Goal: Task Accomplishment & Management: Complete application form

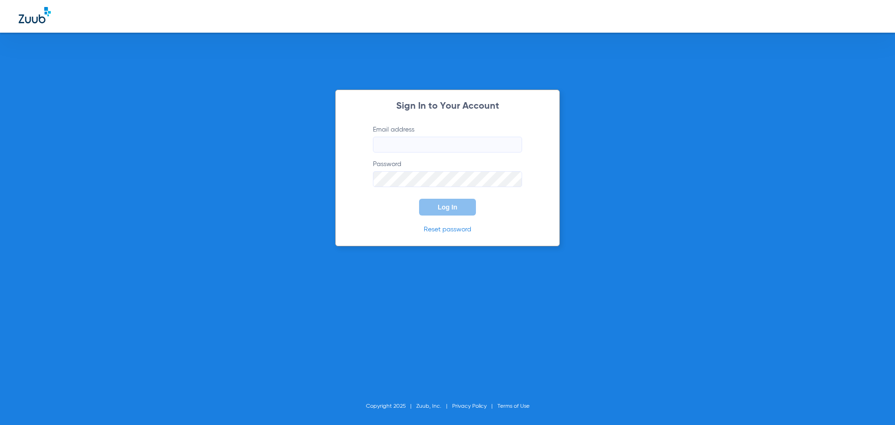
click at [465, 144] on input "Email address" at bounding box center [447, 145] width 149 height 16
type input "sarahmarks16@mydentalmail.com"
click at [438, 209] on span "Log In" at bounding box center [448, 206] width 20 height 7
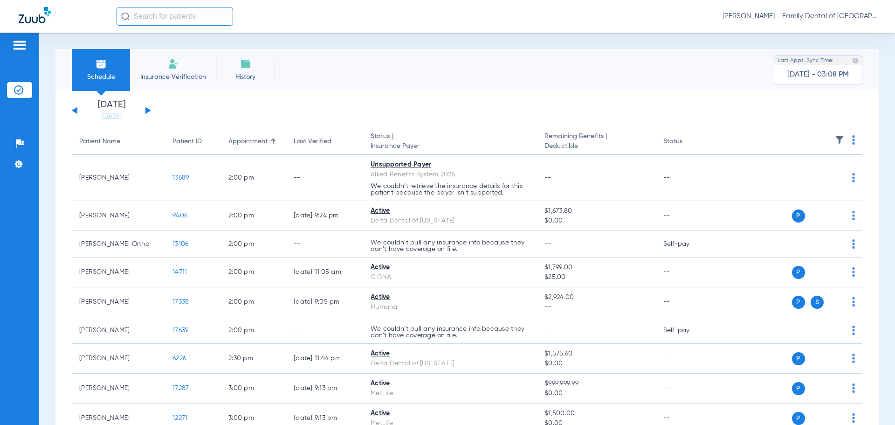
click at [161, 83] on li "Insurance Verification" at bounding box center [173, 70] width 86 height 42
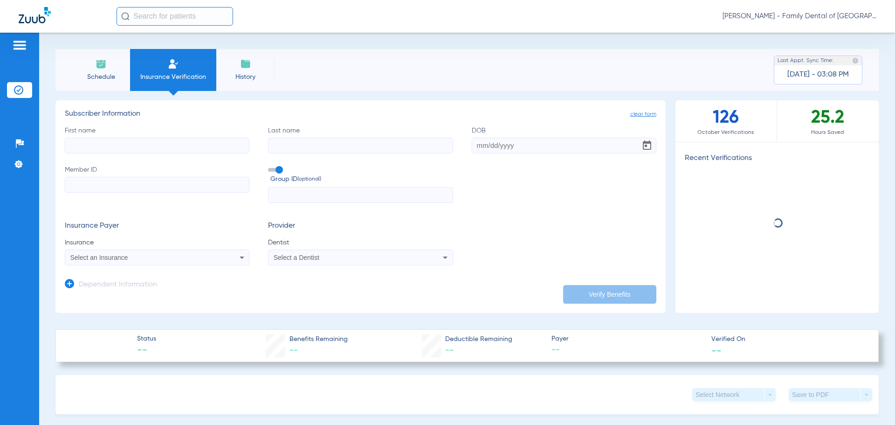
click at [126, 143] on input "First name" at bounding box center [157, 146] width 185 height 16
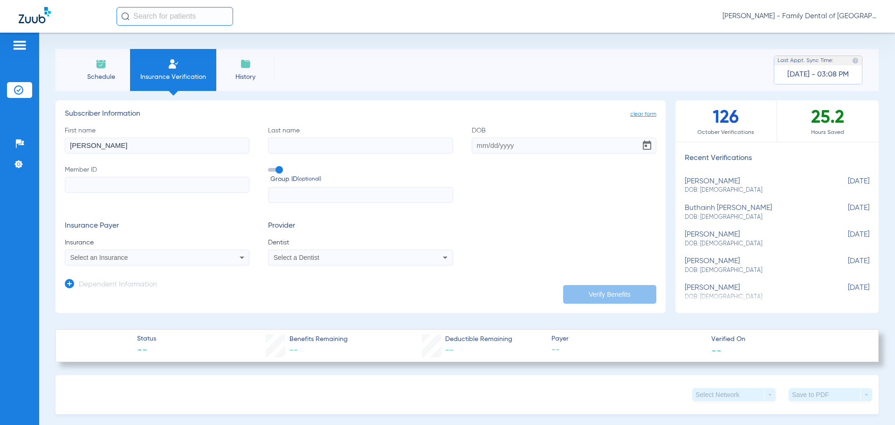
type input "Thomas"
click at [366, 145] on input "Last name" at bounding box center [360, 146] width 185 height 16
type input "Surico"
click at [499, 145] on input "DOB" at bounding box center [564, 146] width 185 height 16
type input "05/22/1957"
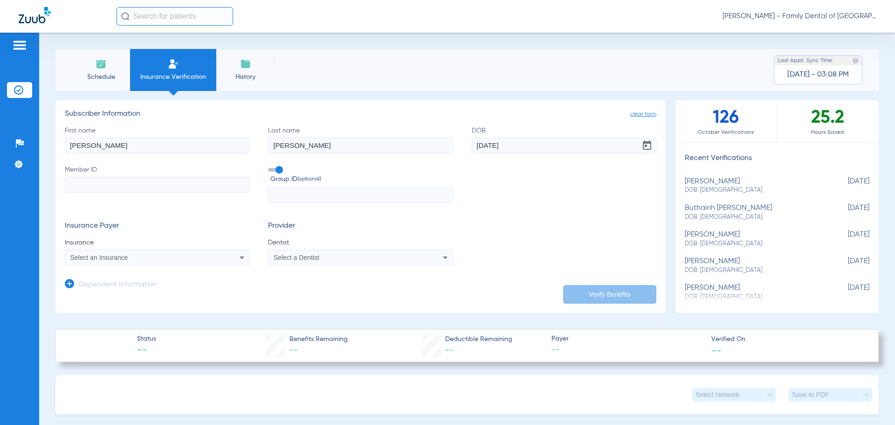
click at [228, 183] on input "Member ID" at bounding box center [157, 185] width 185 height 16
type input "984842910"
click at [285, 204] on form "First name Thomas Last name Surico DOB 05/22/1957 Member ID 984842910 Group ID …" at bounding box center [361, 196] width 592 height 140
click at [286, 197] on input "text" at bounding box center [360, 195] width 185 height 16
type input "69401"
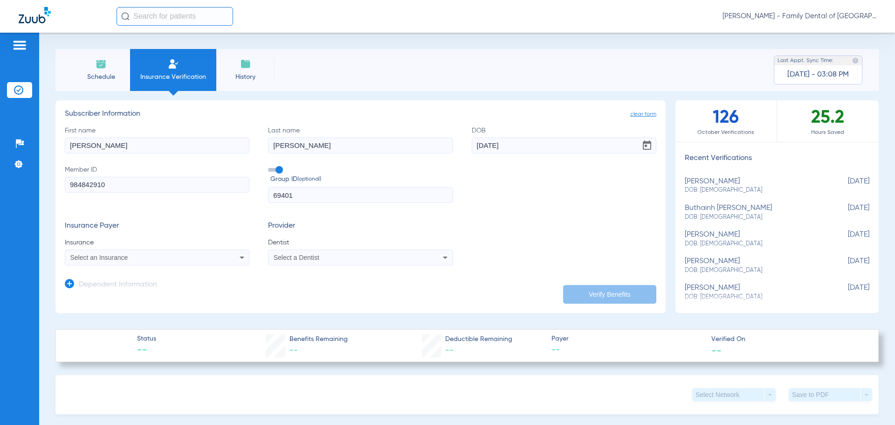
click at [240, 252] on icon at bounding box center [241, 257] width 11 height 11
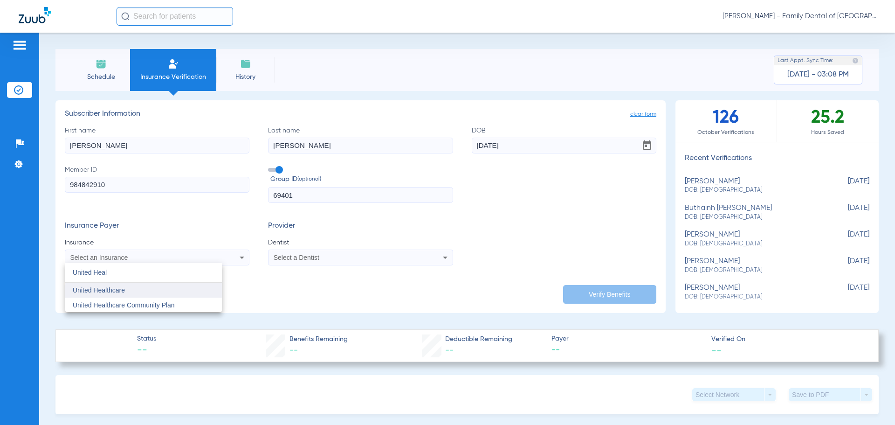
type input "United Heal"
click at [131, 291] on mat-option "United Healthcare" at bounding box center [143, 289] width 157 height 15
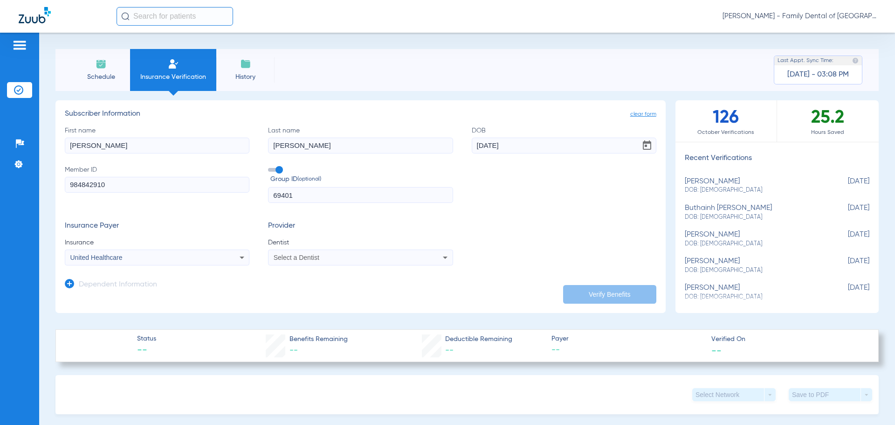
click at [366, 260] on div "Select a Dentist" at bounding box center [343, 257] width 139 height 7
type input "Apr"
click at [310, 286] on span "April Kennedy" at bounding box center [302, 289] width 55 height 7
click at [598, 292] on button "Verify Benefits" at bounding box center [609, 294] width 93 height 19
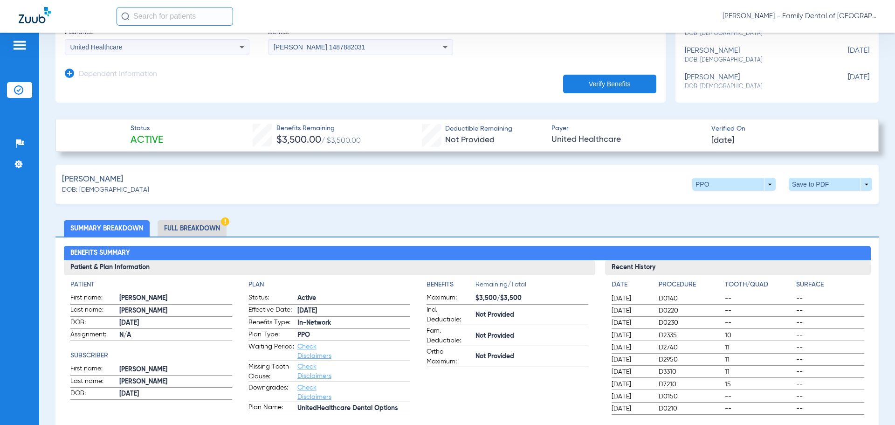
scroll to position [280, 0]
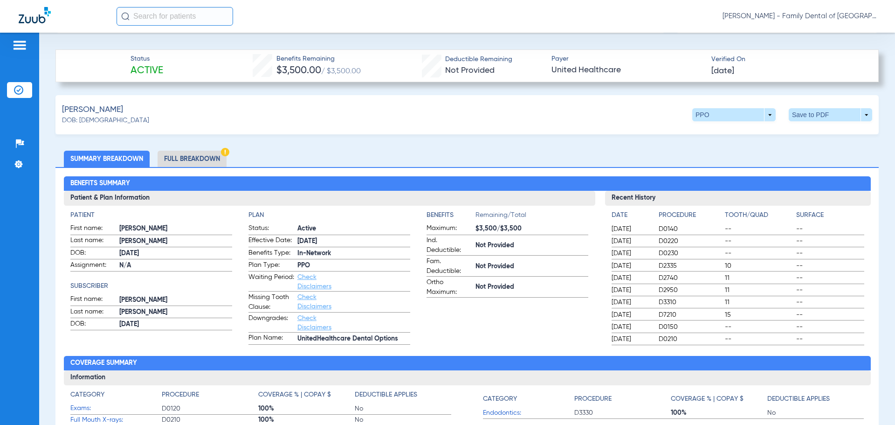
click at [173, 155] on li "Full Breakdown" at bounding box center [192, 159] width 69 height 16
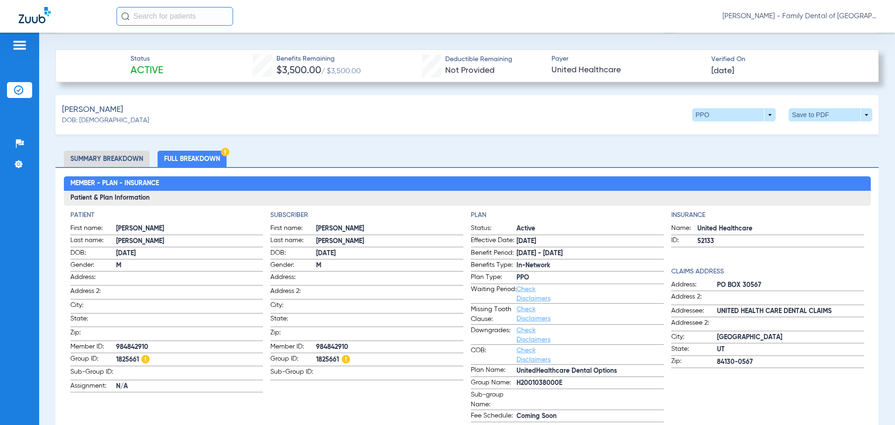
drag, startPoint x: 117, startPoint y: 342, endPoint x: 147, endPoint y: 345, distance: 30.5
click at [147, 345] on span "984842910" at bounding box center [189, 347] width 147 height 10
copy span "984842910"
click at [827, 112] on span at bounding box center [830, 114] width 22 height 22
click at [750, 132] on span "Save to PDF" at bounding box center [753, 132] width 37 height 7
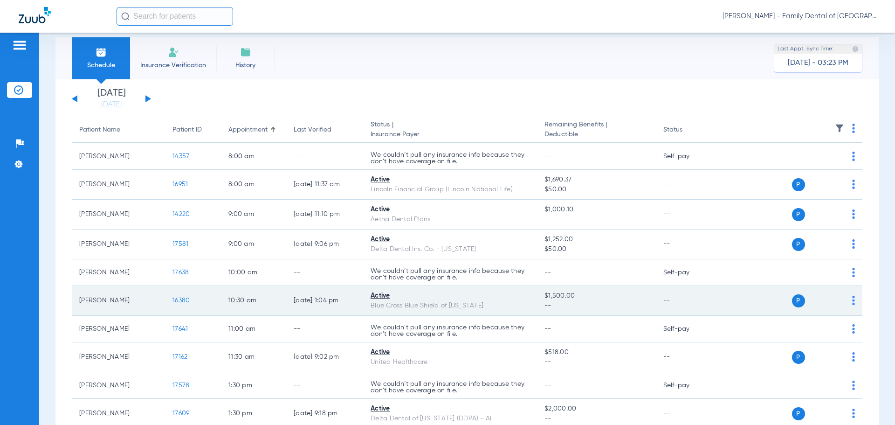
scroll to position [58, 0]
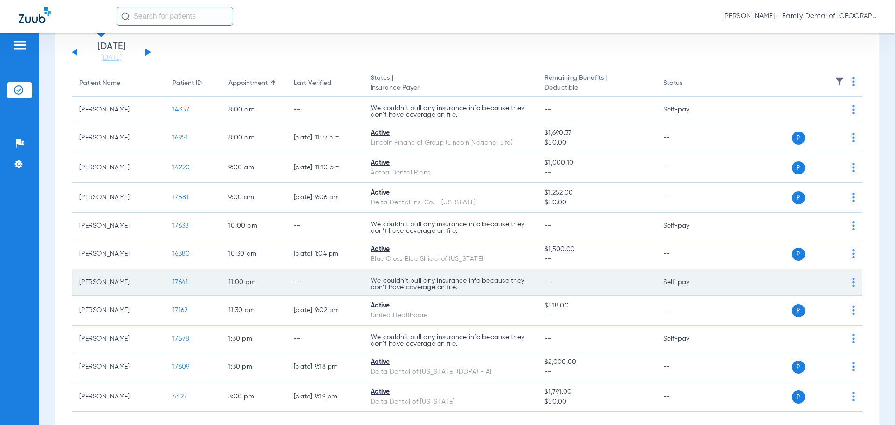
click at [180, 279] on span "17641" at bounding box center [179, 282] width 15 height 7
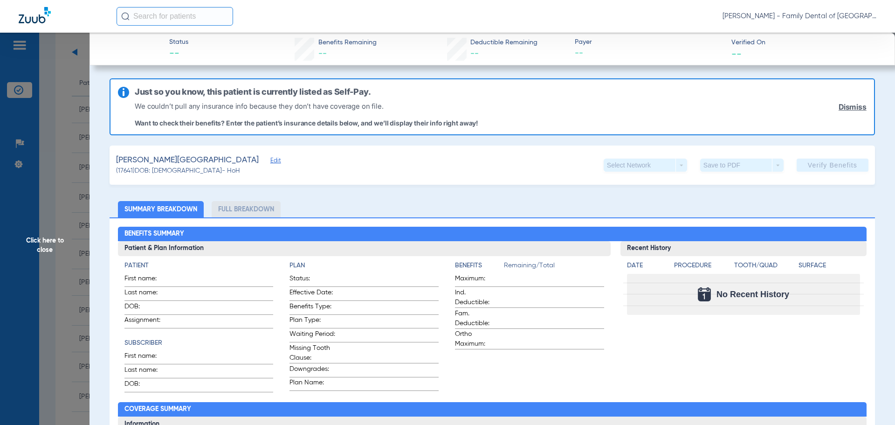
click at [843, 106] on link "Dismiss" at bounding box center [853, 107] width 28 height 9
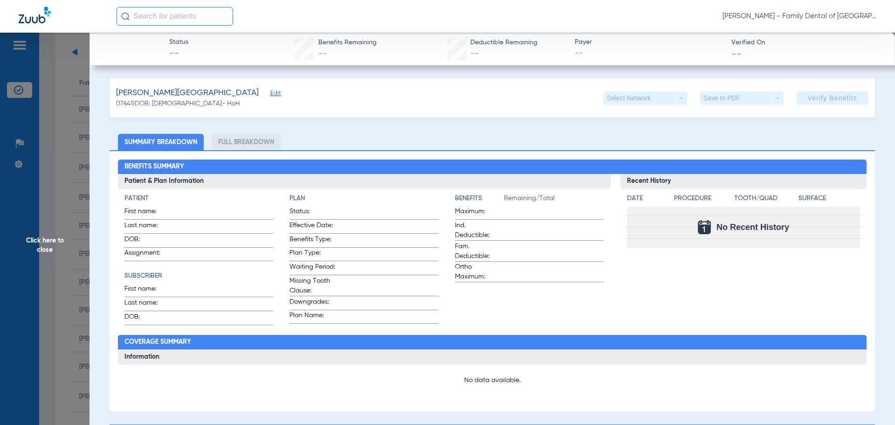
click at [42, 241] on span "Click here to close" at bounding box center [44, 245] width 89 height 425
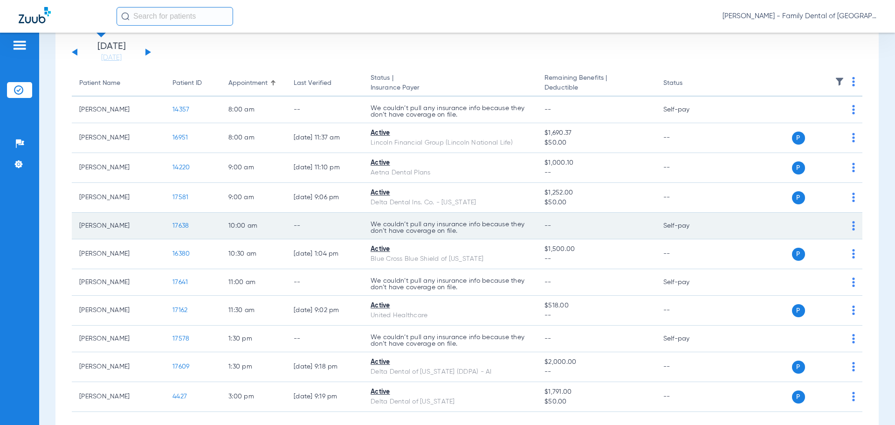
click at [852, 227] on img at bounding box center [853, 225] width 3 height 9
click at [846, 227] on div at bounding box center [447, 212] width 895 height 425
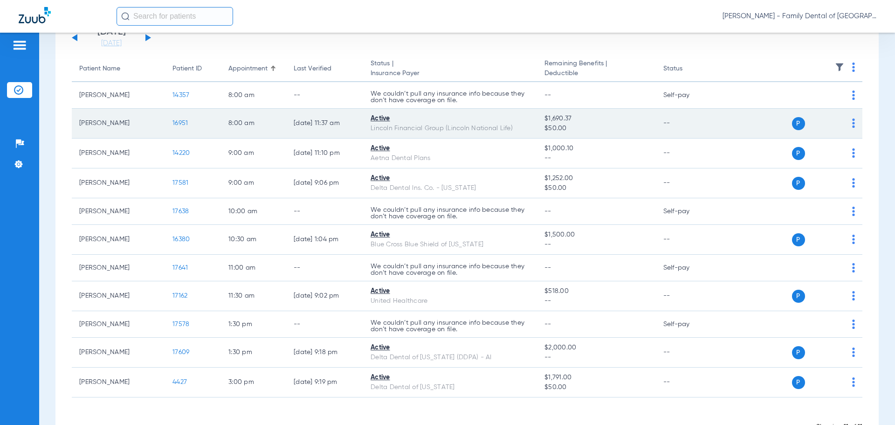
scroll to position [105, 0]
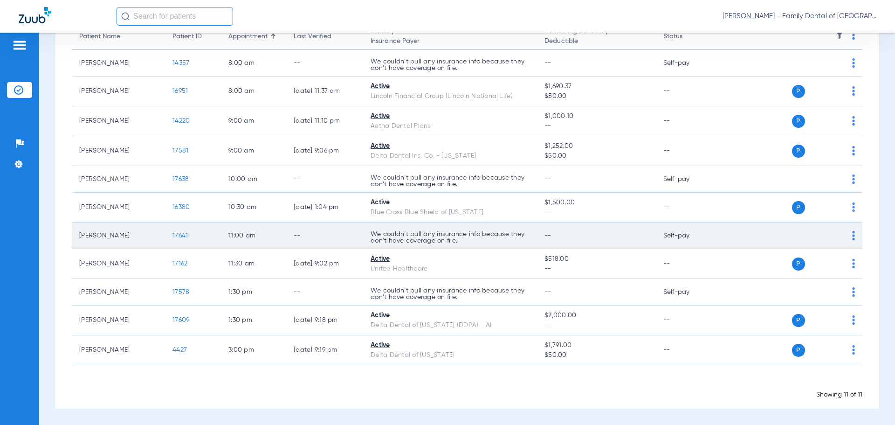
click at [181, 234] on span "17641" at bounding box center [179, 235] width 15 height 7
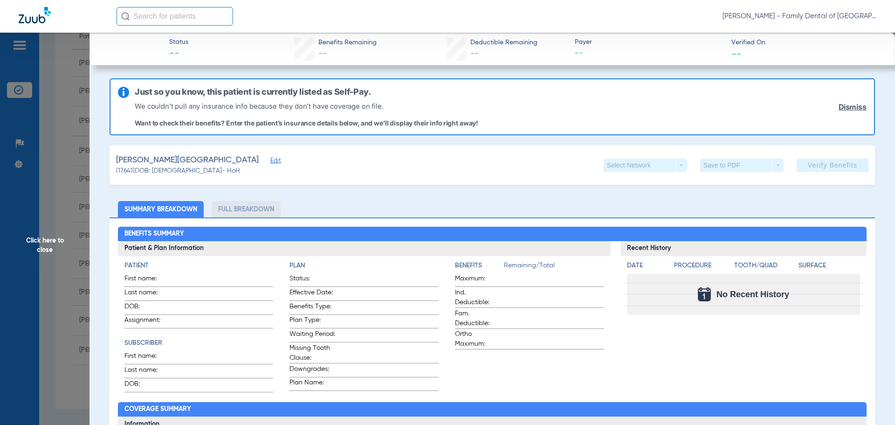
click at [270, 160] on span "Edit" at bounding box center [274, 161] width 8 height 9
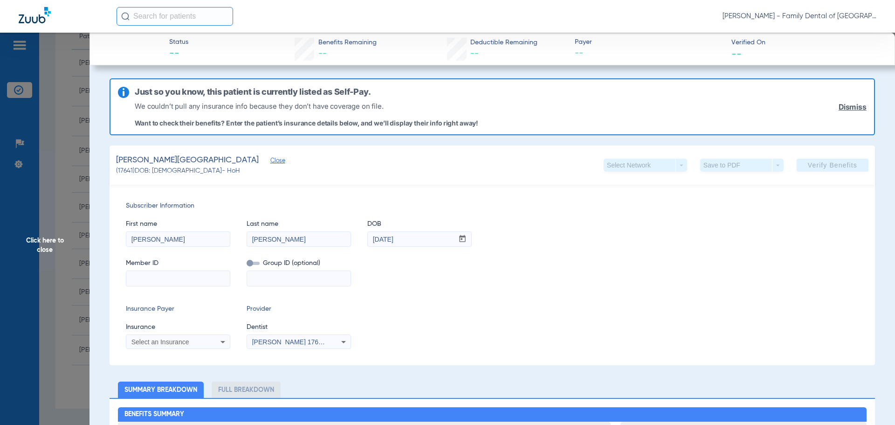
drag, startPoint x: 143, startPoint y: 276, endPoint x: 151, endPoint y: 284, distance: 11.2
click at [143, 276] on input at bounding box center [177, 278] width 103 height 15
paste input "ZZ0329924"
type input "ZZ0329924"
click at [254, 262] on span at bounding box center [253, 262] width 13 height 3
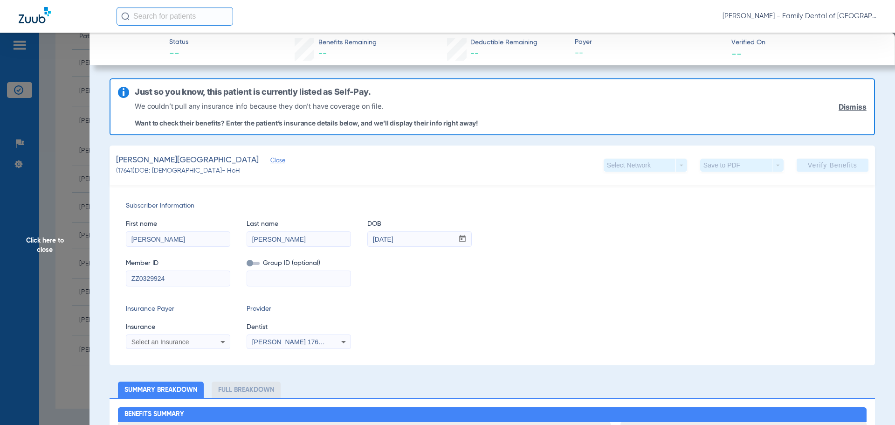
click at [247, 265] on input "checkbox" at bounding box center [247, 265] width 0 height 0
click at [264, 277] on input at bounding box center [298, 278] width 103 height 15
paste input "A03155"
type input "A03155"
click at [222, 343] on icon at bounding box center [222, 341] width 11 height 11
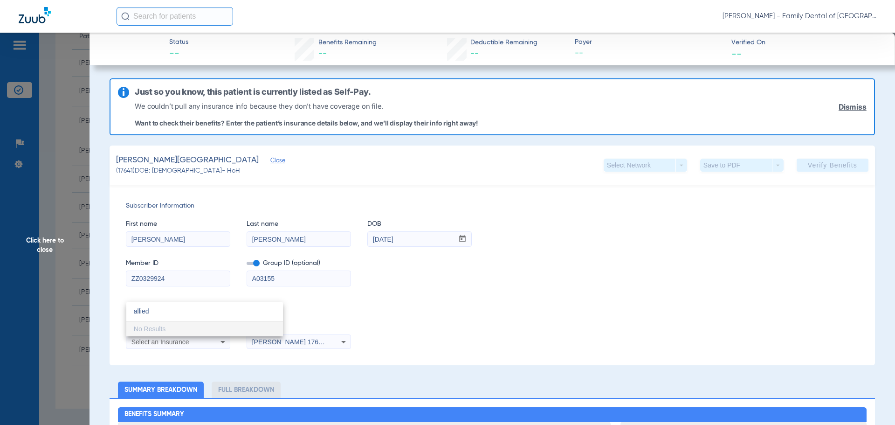
type input "allied"
click at [198, 161] on div at bounding box center [447, 212] width 895 height 425
click at [270, 161] on span "Close" at bounding box center [274, 161] width 8 height 9
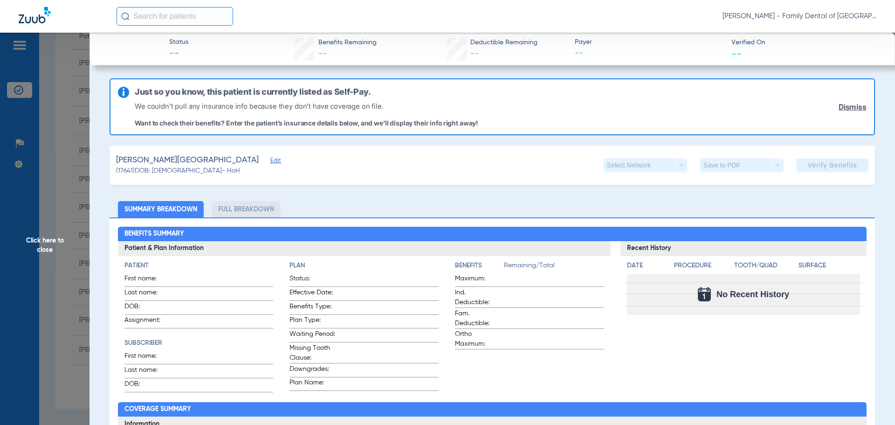
click at [40, 241] on span "Click here to close" at bounding box center [44, 245] width 89 height 425
